Goal: Task Accomplishment & Management: Complete application form

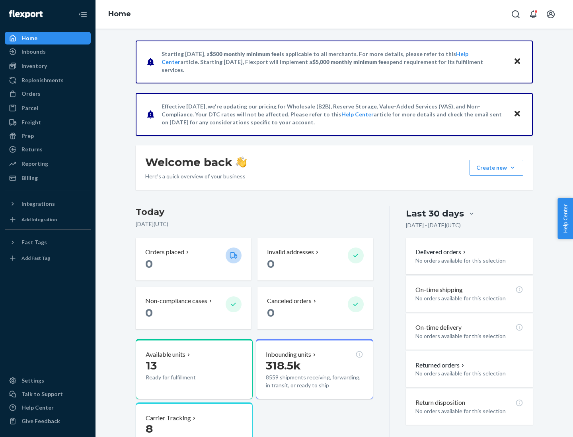
click at [512, 168] on button "Create new Create new inbound Create new order Create new product" at bounding box center [496, 168] width 54 height 16
click at [48, 52] on div "Inbounds" at bounding box center [48, 51] width 84 height 11
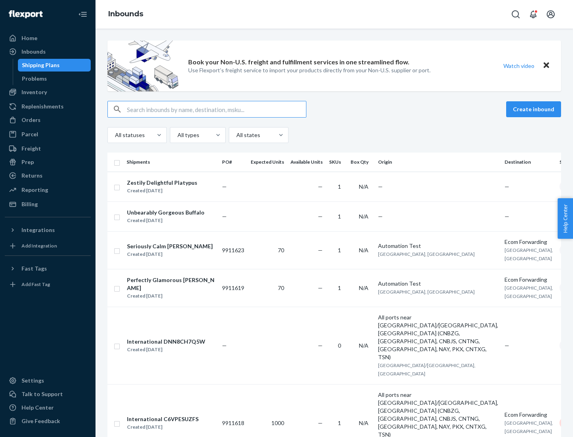
click at [534, 109] on button "Create inbound" at bounding box center [533, 109] width 55 height 16
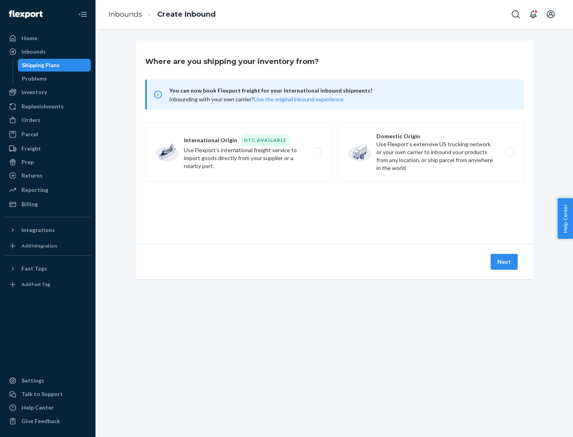
click at [431, 152] on label "Domestic Origin Use Flexport’s extensive US trucking network or your own carrie…" at bounding box center [431, 152] width 186 height 60
click at [509, 152] on input "Domestic Origin Use Flexport’s extensive US trucking network or your own carrie…" at bounding box center [511, 152] width 5 height 5
radio input "true"
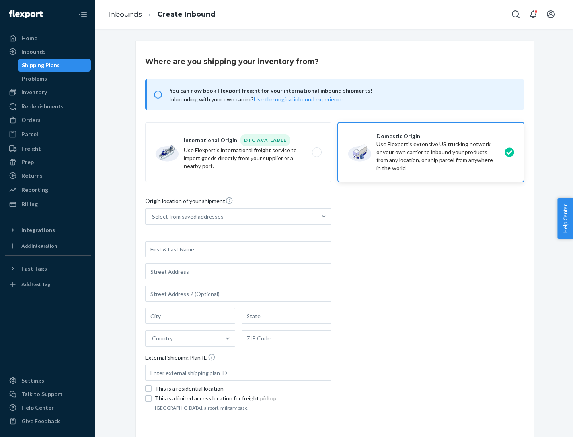
click at [186, 217] on div "Select from saved addresses" at bounding box center [188, 217] width 72 height 8
click at [153, 217] on input "Select from saved addresses" at bounding box center [152, 217] width 1 height 8
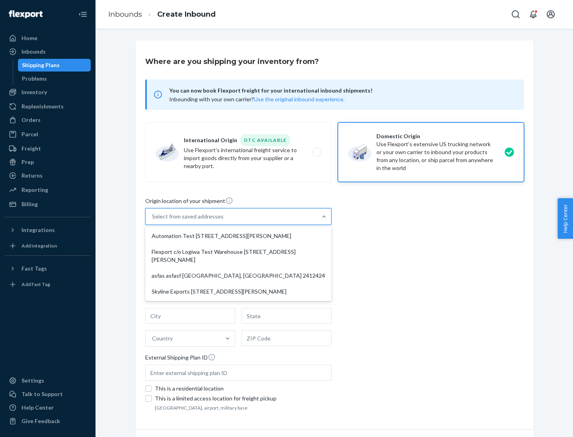
scroll to position [3, 0]
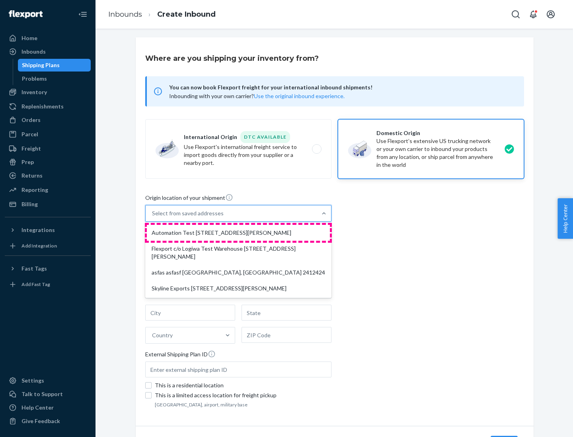
click at [238, 233] on div "Automation Test [STREET_ADDRESS][PERSON_NAME]" at bounding box center [238, 233] width 183 height 16
click at [153, 218] on input "option Automation Test [STREET_ADDRESS][PERSON_NAME] focused, 1 of 4. 4 results…" at bounding box center [152, 214] width 1 height 8
type input "Automation Test"
type input "9th Floor"
type input "[GEOGRAPHIC_DATA]"
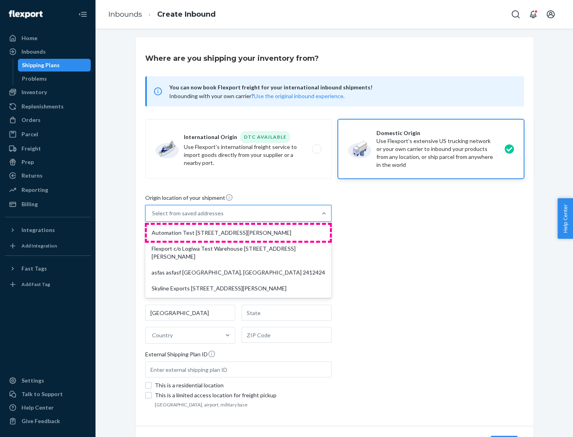
type input "CA"
type input "94104"
type input "[STREET_ADDRESS][PERSON_NAME]"
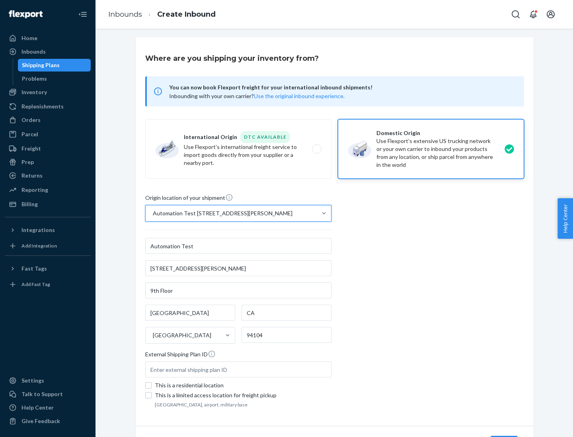
scroll to position [47, 0]
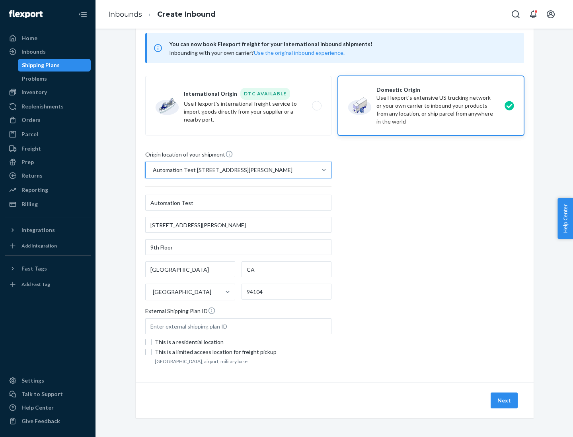
click at [504, 401] on button "Next" at bounding box center [503, 401] width 27 height 16
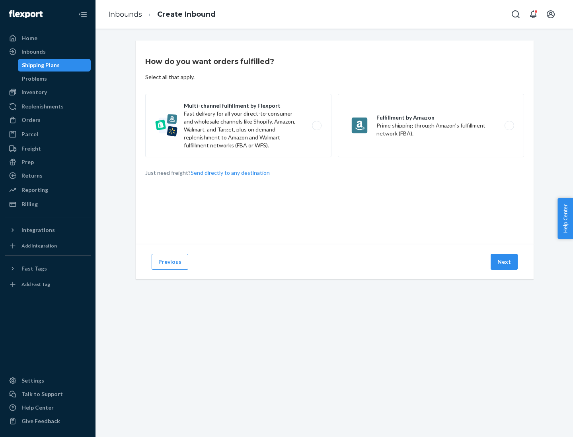
click at [238, 126] on label "Multi-channel fulfillment by Flexport Fast delivery for all your direct-to-cons…" at bounding box center [238, 126] width 186 height 64
click at [316, 126] on input "Multi-channel fulfillment by Flexport Fast delivery for all your direct-to-cons…" at bounding box center [318, 125] width 5 height 5
radio input "true"
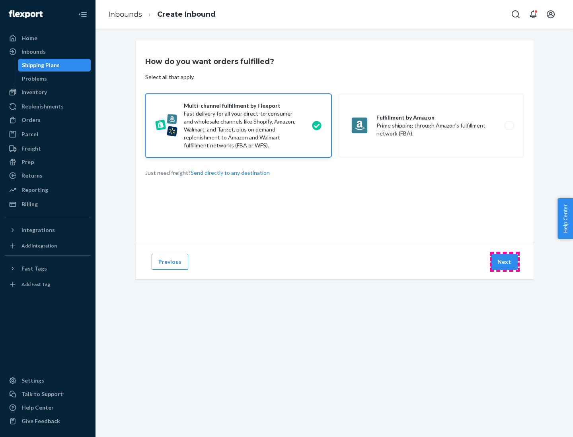
click at [504, 262] on button "Next" at bounding box center [503, 262] width 27 height 16
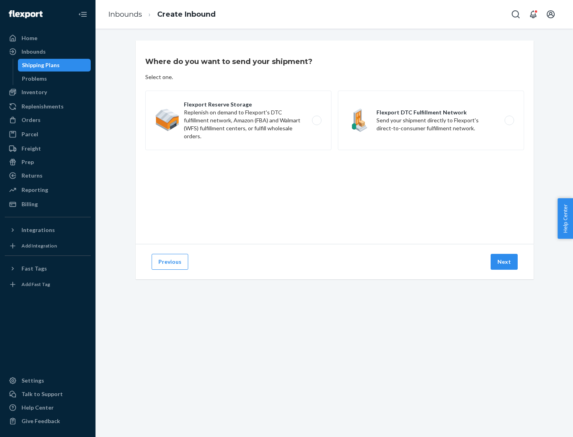
click at [431, 120] on label "Flexport DTC Fulfillment Network Send your shipment directly to Flexport's dire…" at bounding box center [431, 121] width 186 height 60
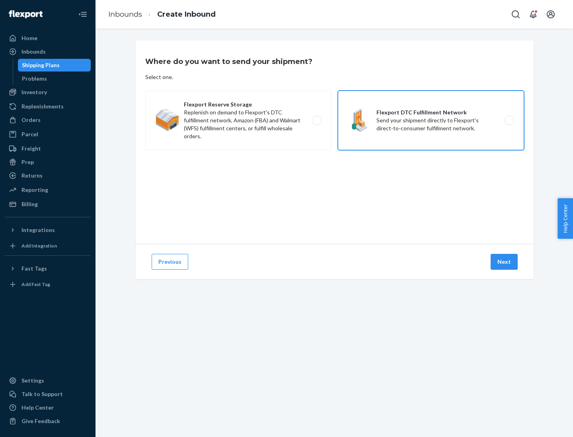
click at [509, 120] on input "Flexport DTC Fulfillment Network Send your shipment directly to Flexport's dire…" at bounding box center [511, 120] width 5 height 5
radio input "true"
click at [504, 262] on button "Next" at bounding box center [503, 262] width 27 height 16
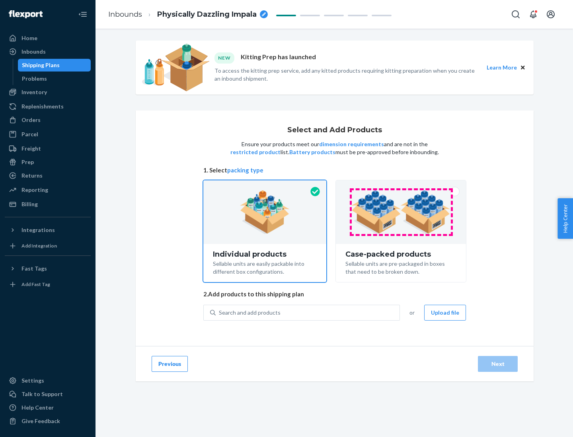
click at [401, 212] on img at bounding box center [400, 212] width 99 height 44
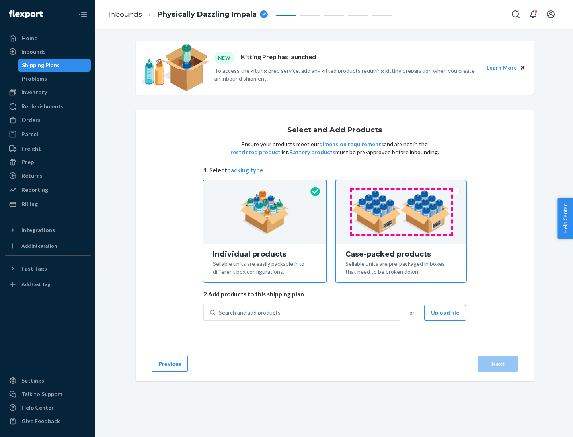
click at [401, 186] on input "Case-packed products Sellable units are pre-packaged in boxes that need to be b…" at bounding box center [400, 183] width 5 height 5
radio input "true"
radio input "false"
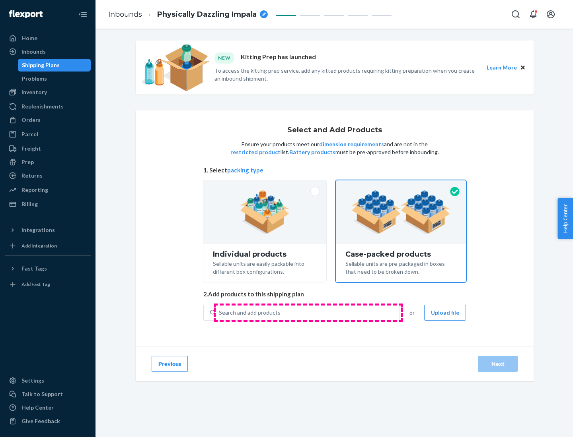
click at [308, 313] on div "Search and add products" at bounding box center [308, 313] width 184 height 14
click at [220, 313] on input "Search and add products" at bounding box center [219, 313] width 1 height 8
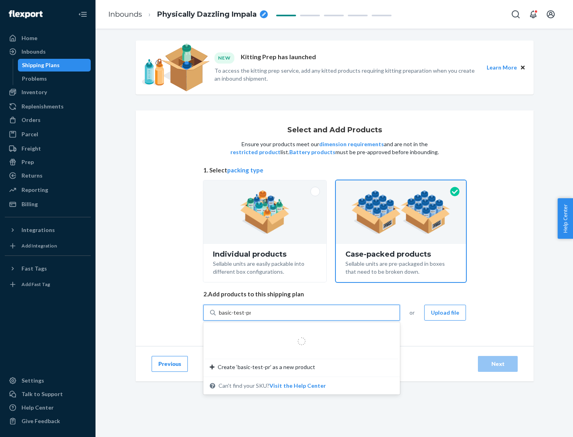
type input "basic-test-product-1"
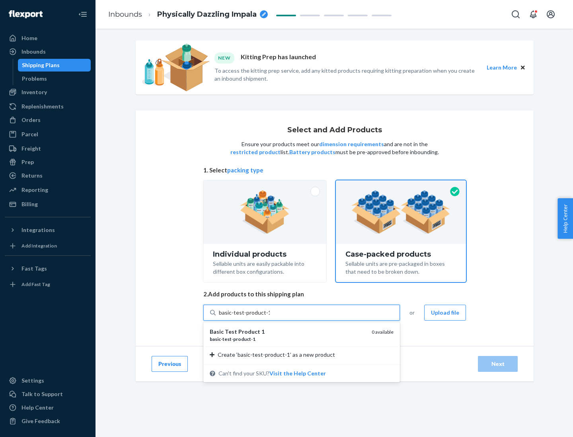
click at [288, 339] on div "basic - test - product - 1" at bounding box center [287, 339] width 155 height 7
click at [270, 317] on input "basic-test-product-1" at bounding box center [244, 313] width 51 height 8
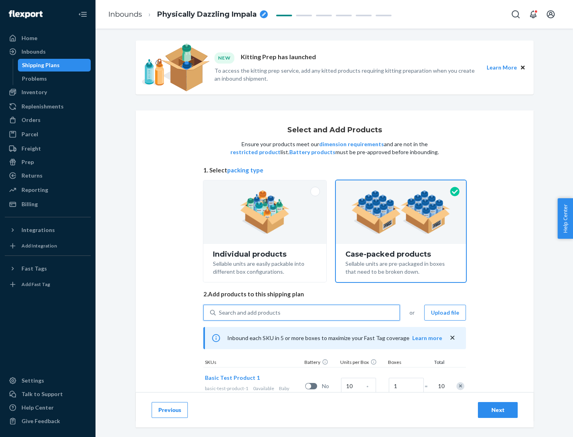
scroll to position [29, 0]
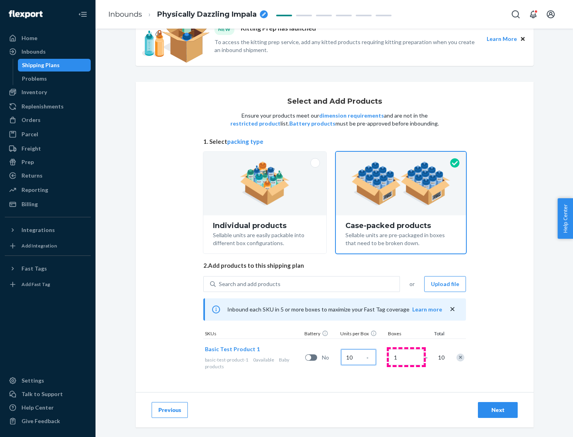
type input "10"
type input "7"
click at [497, 410] on div "Next" at bounding box center [497, 410] width 26 height 8
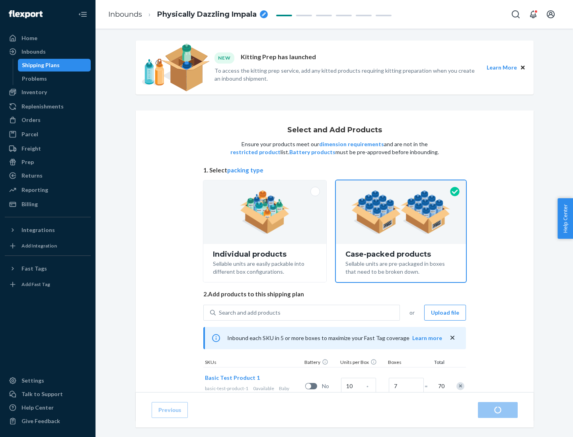
radio input "true"
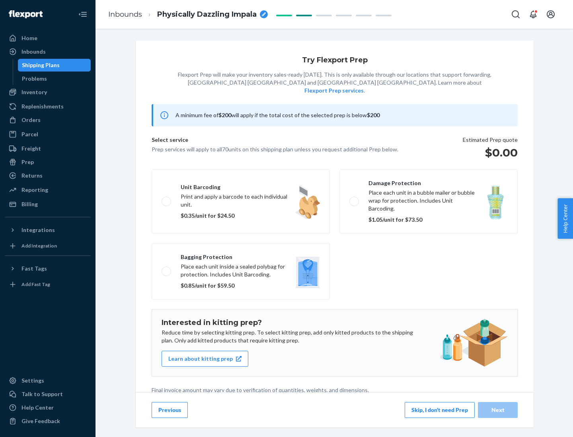
scroll to position [2, 0]
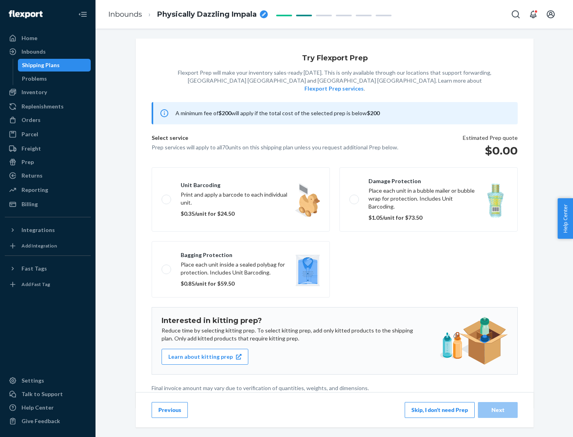
click at [241, 253] on label "Bagging protection Place each unit inside a sealed polybag for protection. Incl…" at bounding box center [241, 269] width 178 height 56
click at [167, 267] on input "Bagging protection Place each unit inside a sealed polybag for protection. Incl…" at bounding box center [163, 269] width 5 height 5
checkbox input "true"
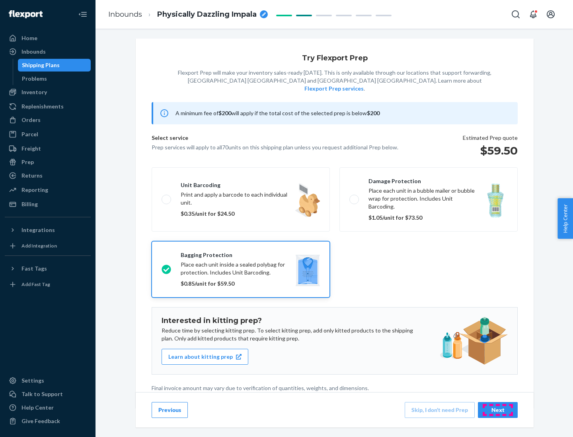
click at [497, 410] on div "Next" at bounding box center [497, 410] width 26 height 8
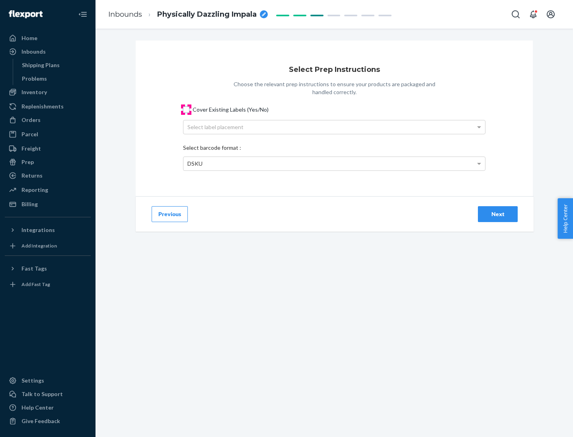
click at [186, 109] on input "Cover Existing Labels (Yes/No)" at bounding box center [186, 110] width 6 height 6
checkbox input "true"
click at [334, 127] on div "Select label placement" at bounding box center [333, 127] width 301 height 14
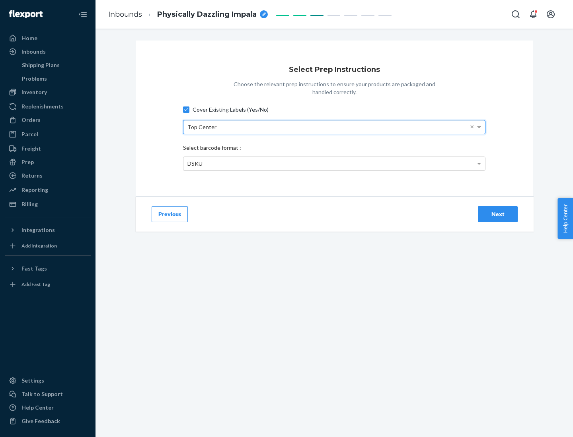
click at [334, 163] on div "DSKU" at bounding box center [333, 164] width 301 height 14
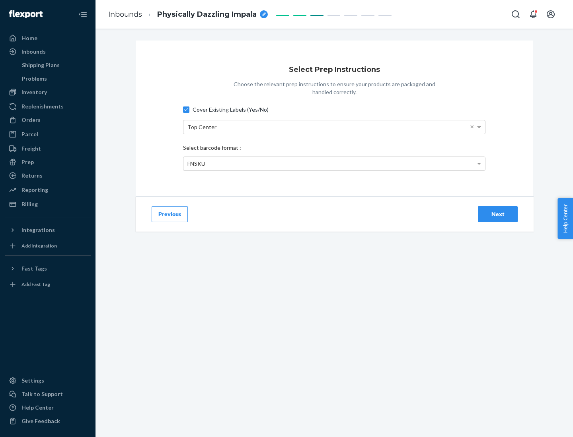
click at [497, 214] on div "Next" at bounding box center [497, 214] width 26 height 8
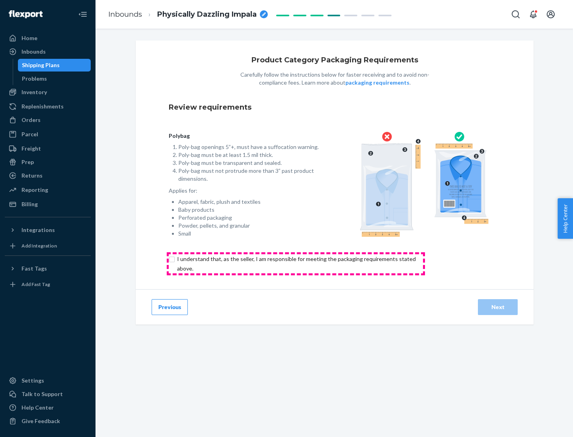
click at [295, 264] on input "checkbox" at bounding box center [301, 264] width 264 height 19
checkbox input "true"
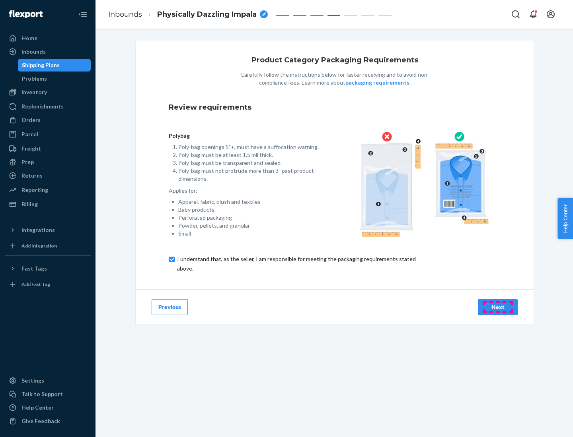
click at [497, 307] on div "Next" at bounding box center [497, 307] width 26 height 8
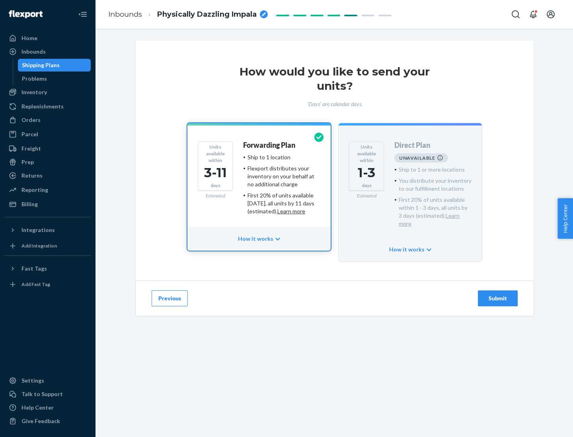
click at [270, 145] on h4 "Forwarding Plan" at bounding box center [269, 146] width 52 height 8
click at [497, 295] on div "Submit" at bounding box center [497, 299] width 26 height 8
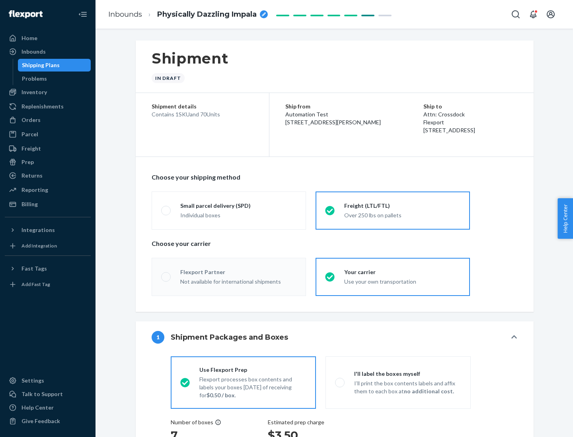
radio input "true"
radio input "false"
radio input "true"
radio input "false"
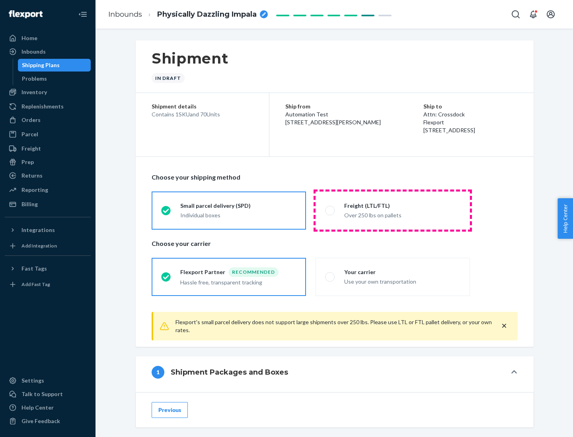
click at [393, 210] on div "Over 250 lbs on pallets" at bounding box center [402, 215] width 116 height 10
click at [330, 210] on input "Freight (LTL/FTL) Over 250 lbs on pallets" at bounding box center [327, 210] width 5 height 5
radio input "true"
radio input "false"
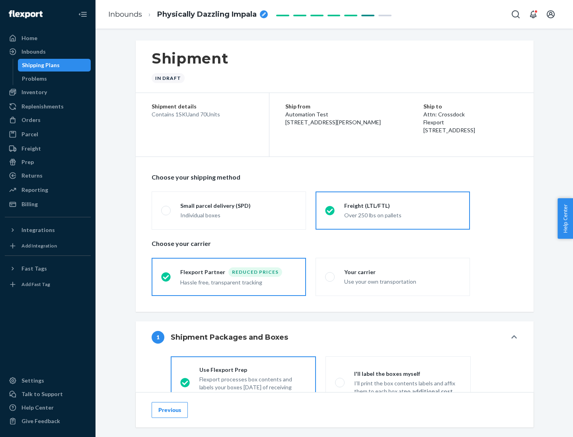
scroll to position [44, 0]
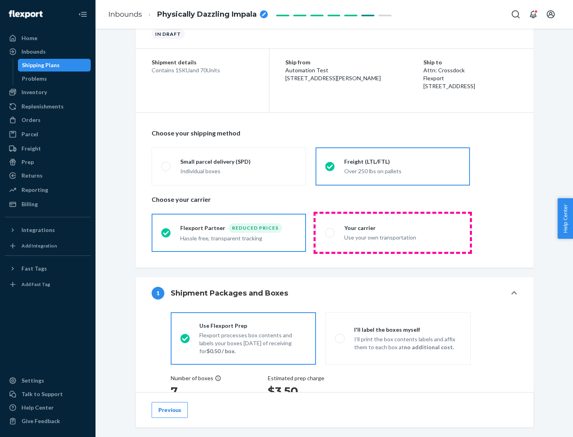
click at [393, 233] on div "Use your own transportation" at bounding box center [402, 237] width 116 height 10
click at [330, 233] on input "Your carrier Use your own transportation" at bounding box center [327, 232] width 5 height 5
radio input "true"
radio input "false"
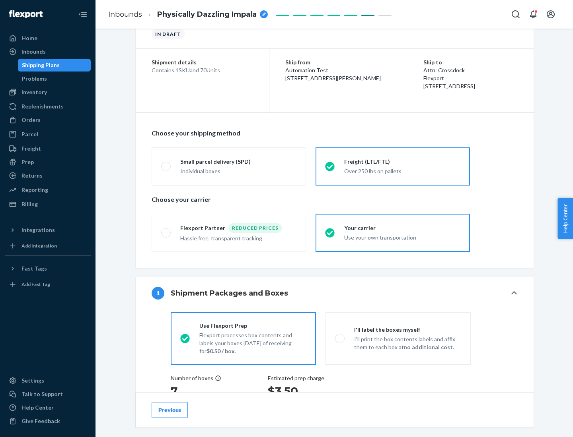
scroll to position [150, 0]
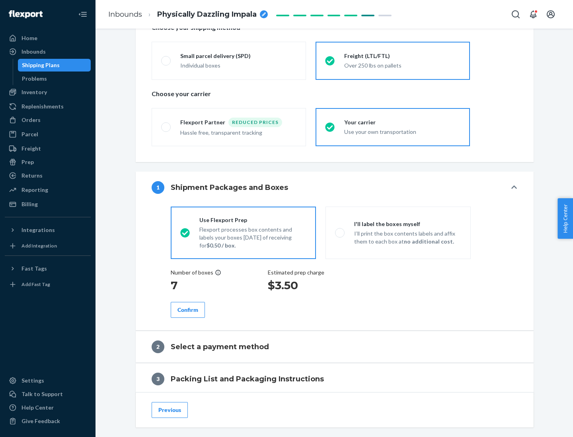
click at [398, 233] on p "I’ll print the box contents labels and affix them to each box at no additional …" at bounding box center [407, 238] width 107 height 16
click at [340, 233] on input "I'll label the boxes myself I’ll print the box contents labels and affix them t…" at bounding box center [337, 232] width 5 height 5
radio input "true"
radio input "false"
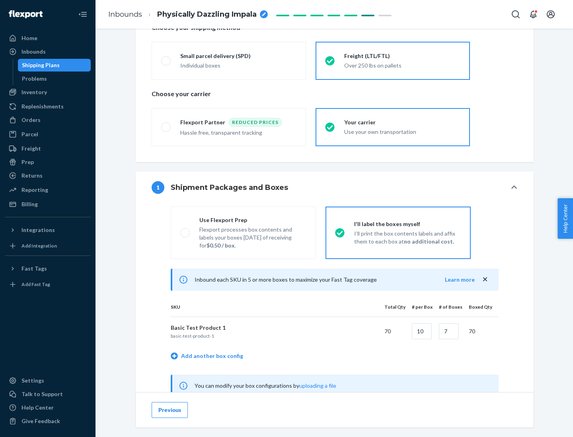
scroll to position [249, 0]
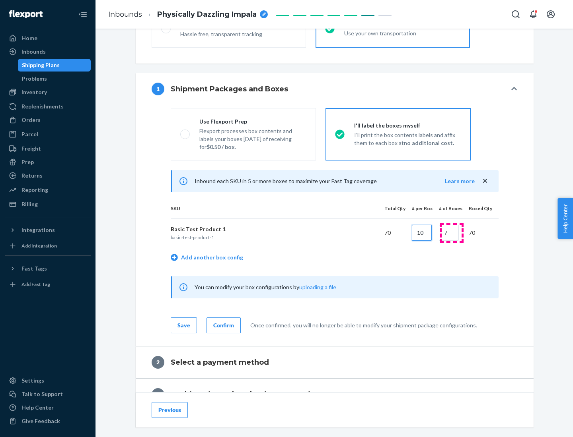
type input "10"
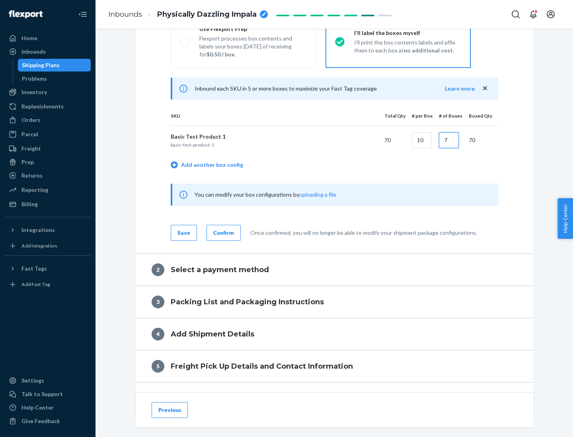
type input "7"
click at [222, 233] on div "Confirm" at bounding box center [223, 233] width 21 height 8
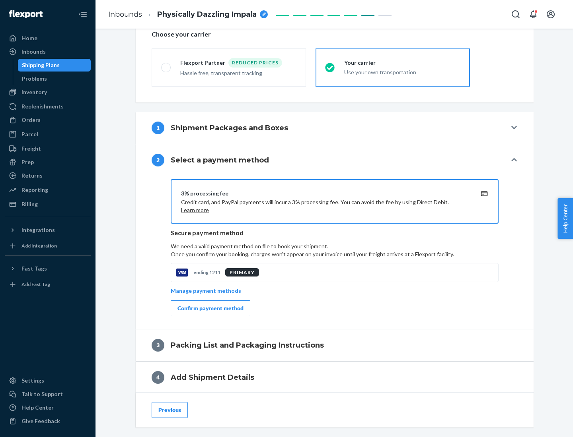
scroll to position [285, 0]
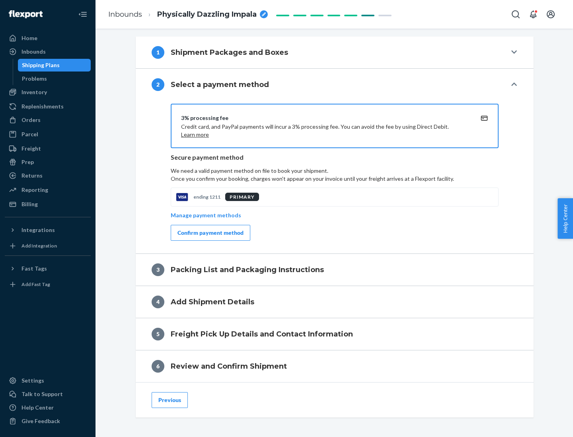
click at [210, 233] on div "Confirm payment method" at bounding box center [210, 233] width 66 height 8
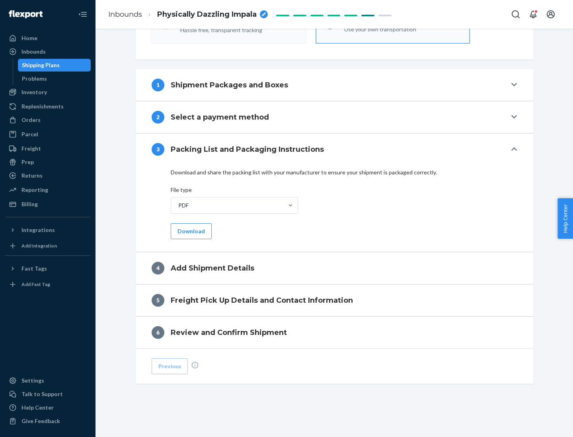
scroll to position [251, 0]
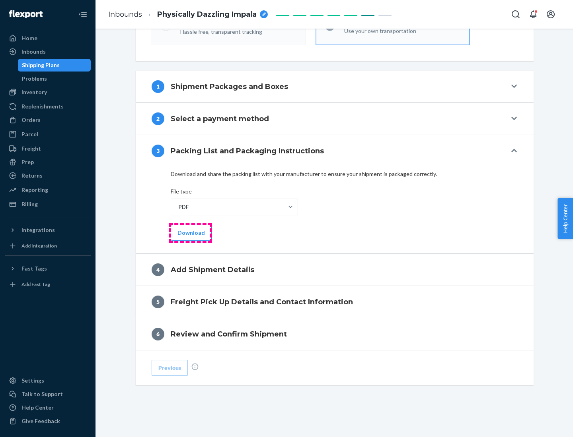
click at [190, 233] on button "Download" at bounding box center [191, 233] width 41 height 16
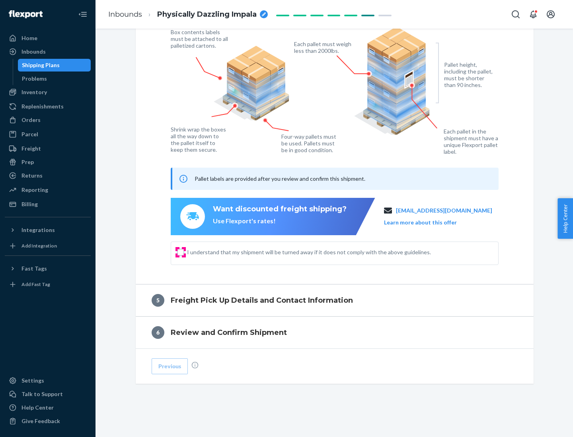
click at [181, 252] on input "I understand that my shipment will be turned away if it does not comply with th…" at bounding box center [180, 252] width 6 height 6
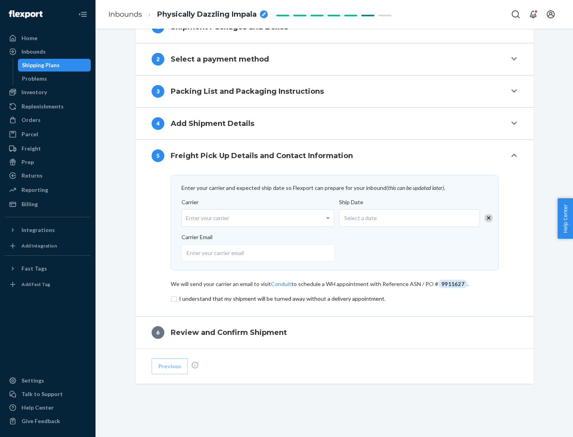
scroll to position [311, 0]
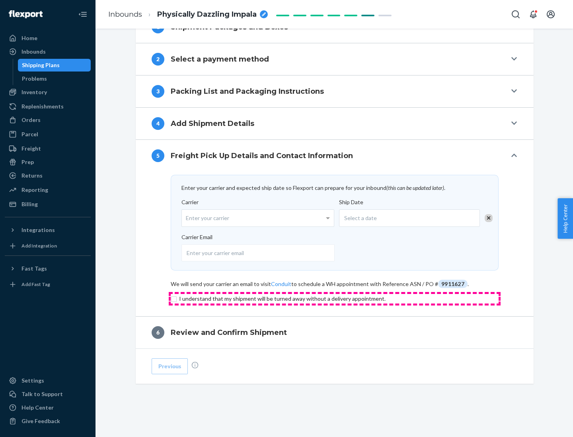
click at [334, 299] on input "checkbox" at bounding box center [335, 299] width 328 height 10
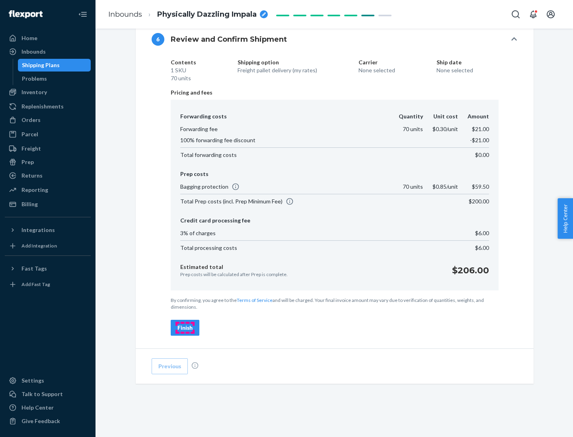
click at [185, 328] on div "Finish" at bounding box center [184, 328] width 15 height 8
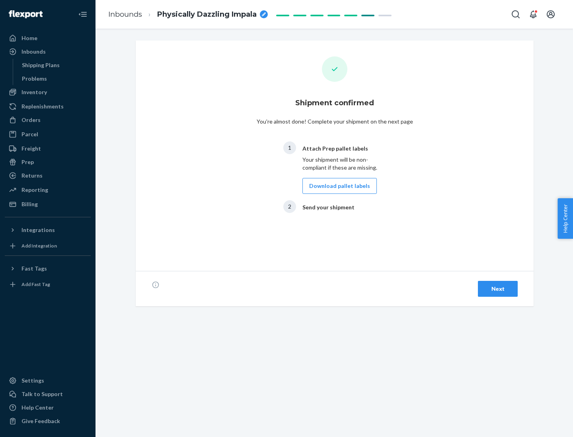
click at [337, 186] on button "Download pallet labels" at bounding box center [339, 186] width 74 height 16
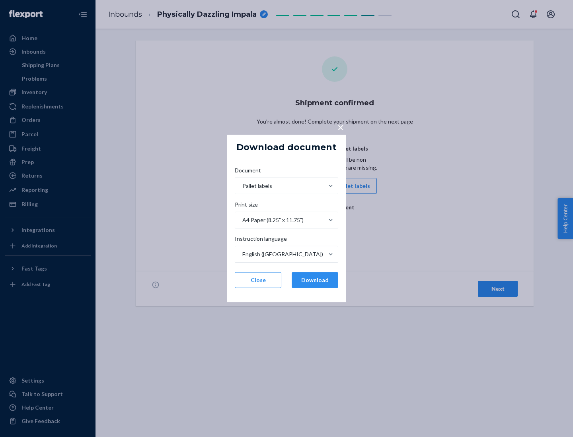
click at [315, 280] on button "Download" at bounding box center [314, 280] width 47 height 16
click at [340, 127] on span "×" at bounding box center [340, 127] width 6 height 14
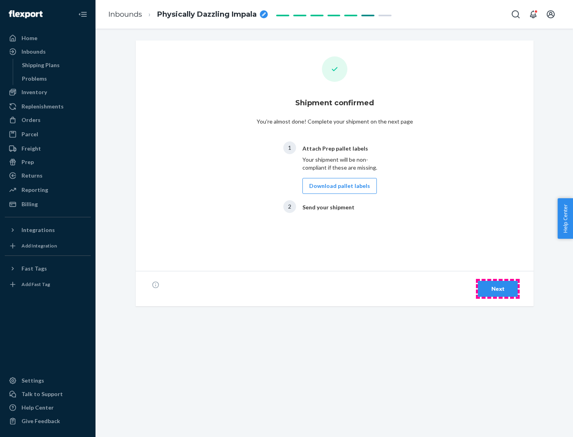
click at [497, 289] on div "Next" at bounding box center [497, 289] width 26 height 8
